Goal: Check status: Check status

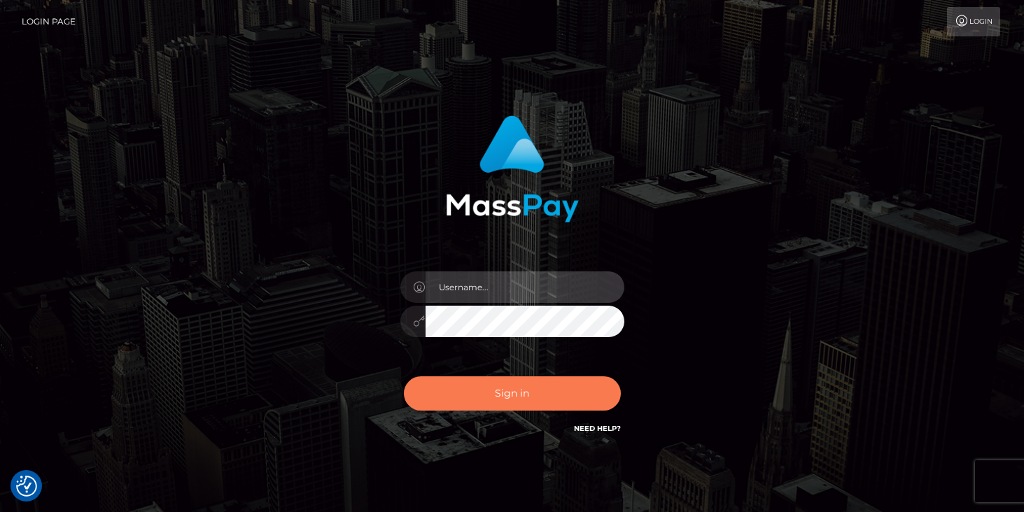
type input "duncan logie"
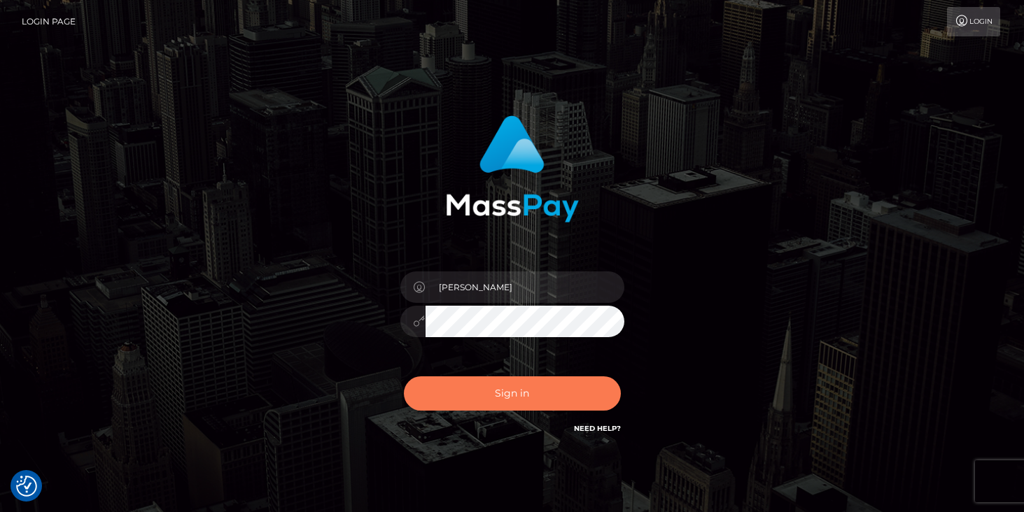
click at [481, 388] on button "Sign in" at bounding box center [512, 393] width 217 height 34
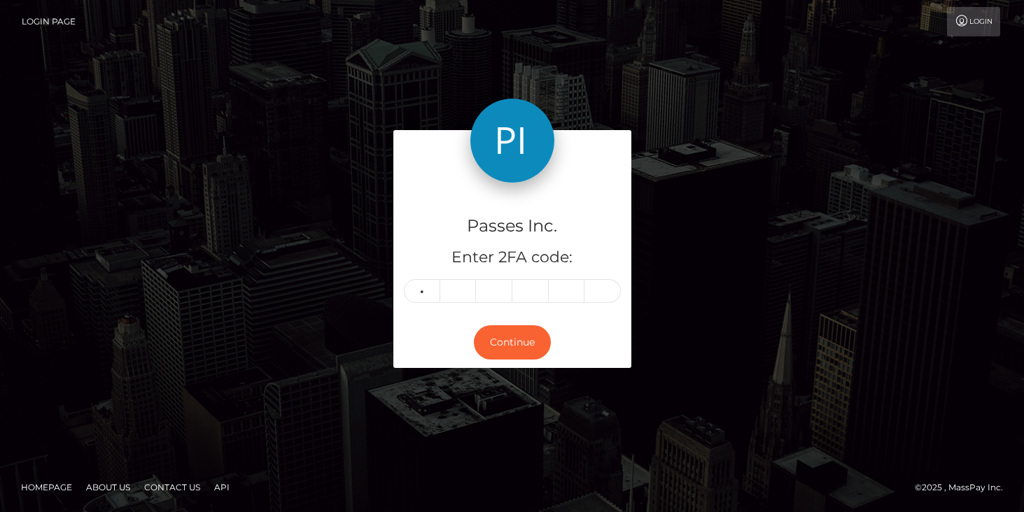
type input "0"
type input "6"
type input "2"
type input "6"
type input "3"
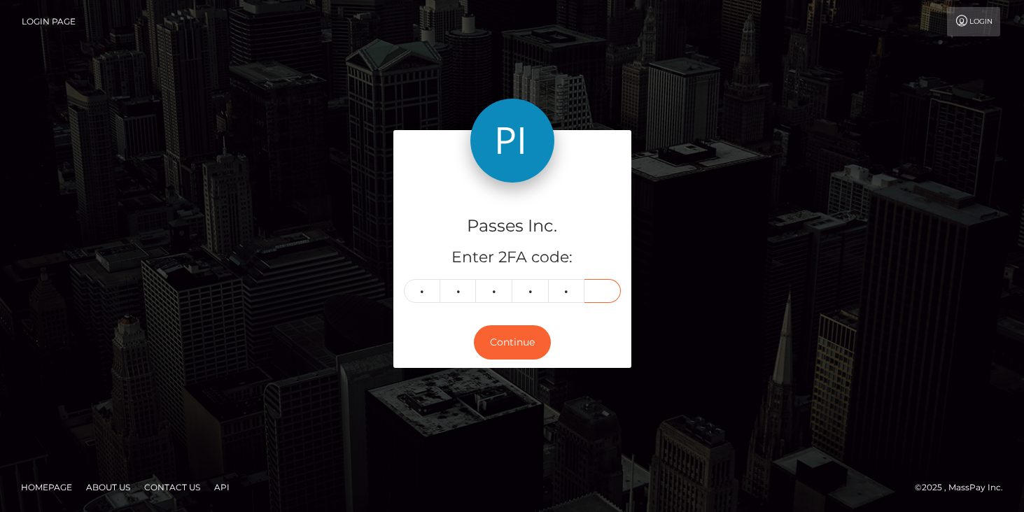
type input "1"
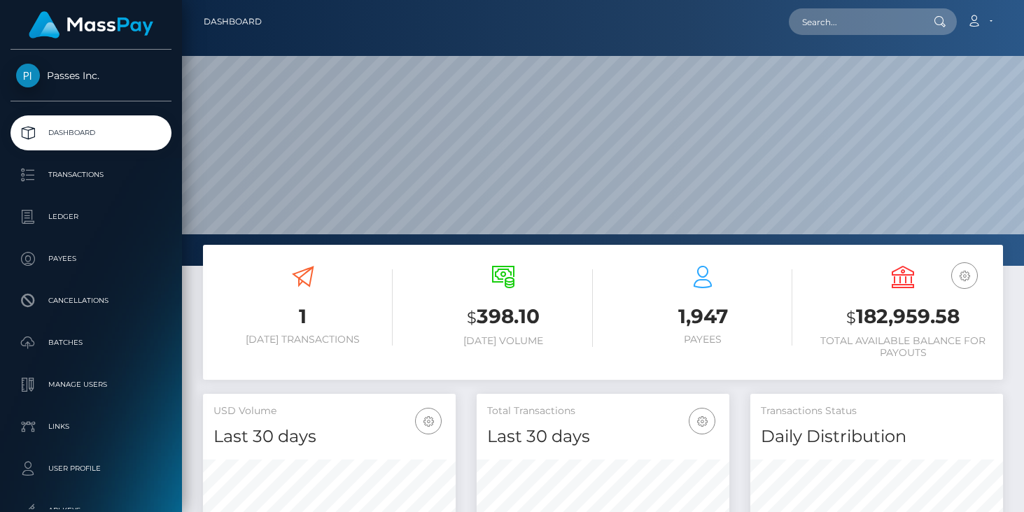
scroll to position [248, 253]
drag, startPoint x: 956, startPoint y: 319, endPoint x: 858, endPoint y: 313, distance: 98.8
click at [858, 313] on h3 "$ 182,959.58" at bounding box center [902, 317] width 179 height 29
copy h3 "182,959.58"
